Goal: Task Accomplishment & Management: Complete application form

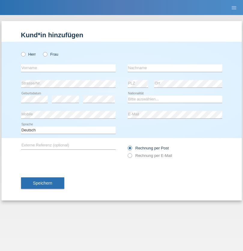
radio input "true"
click at [68, 68] on input "text" at bounding box center [68, 68] width 95 height 8
type input "Thammachat"
click at [175, 68] on input "text" at bounding box center [175, 68] width 95 height 8
type input "Kaewphoung"
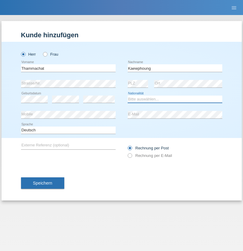
select select "TH"
select select "C"
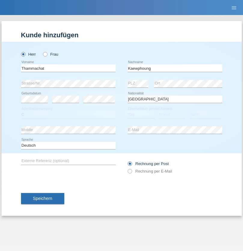
select select "23"
select select "12"
select select "2021"
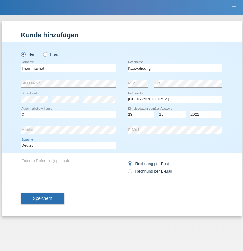
select select "en"
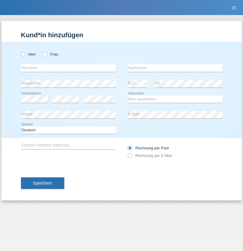
radio input "true"
click at [68, 68] on input "text" at bounding box center [68, 68] width 95 height 8
type input "Nadin"
click at [175, 68] on input "text" at bounding box center [175, 68] width 95 height 8
type input "Ido"
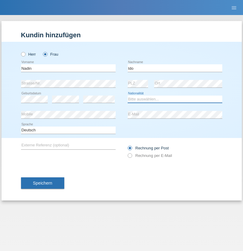
select select "CH"
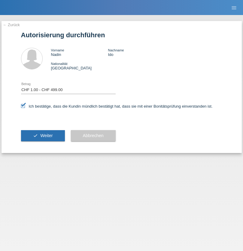
select select "1"
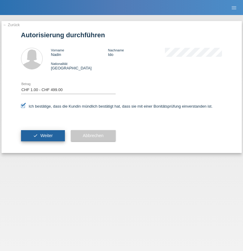
click at [43, 136] on span "Weiter" at bounding box center [46, 135] width 12 height 5
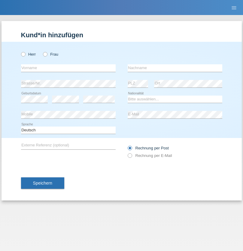
radio input "true"
click at [68, 68] on input "text" at bounding box center [68, 68] width 95 height 8
type input "[PERSON_NAME]"
click at [175, 68] on input "text" at bounding box center [175, 68] width 95 height 8
type input "Zuberbühler"
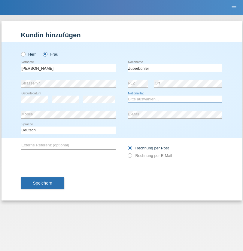
select select "CH"
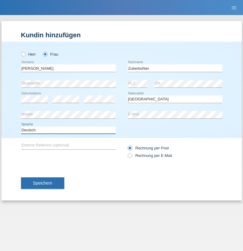
select select "en"
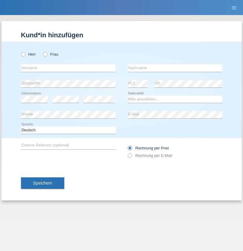
radio input "true"
click at [68, 68] on input "text" at bounding box center [68, 68] width 95 height 8
type input "[PERSON_NAME]"
click at [175, 68] on input "text" at bounding box center [175, 68] width 95 height 8
type input "Recine"
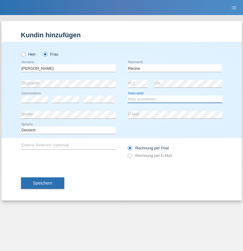
select select "CH"
radio input "true"
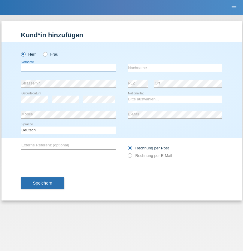
click at [68, 68] on input "text" at bounding box center [68, 68] width 95 height 8
type input "Christof"
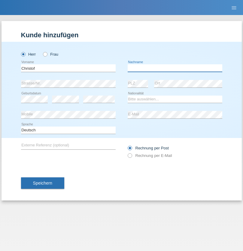
click at [175, 68] on input "text" at bounding box center [175, 68] width 95 height 8
type input "Schenkel"
select select "CH"
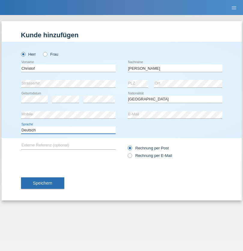
select select "en"
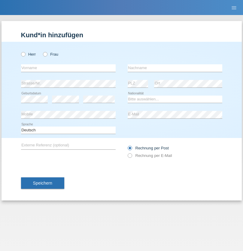
radio input "true"
click at [68, 68] on input "text" at bounding box center [68, 68] width 95 height 8
type input "Qashqo"
click at [175, 68] on input "text" at bounding box center [175, 68] width 95 height 8
type input "[PERSON_NAME]"
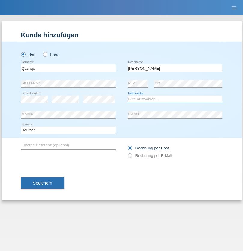
select select "CH"
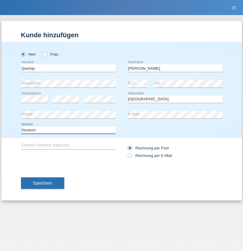
select select "en"
